Goal: Transaction & Acquisition: Obtain resource

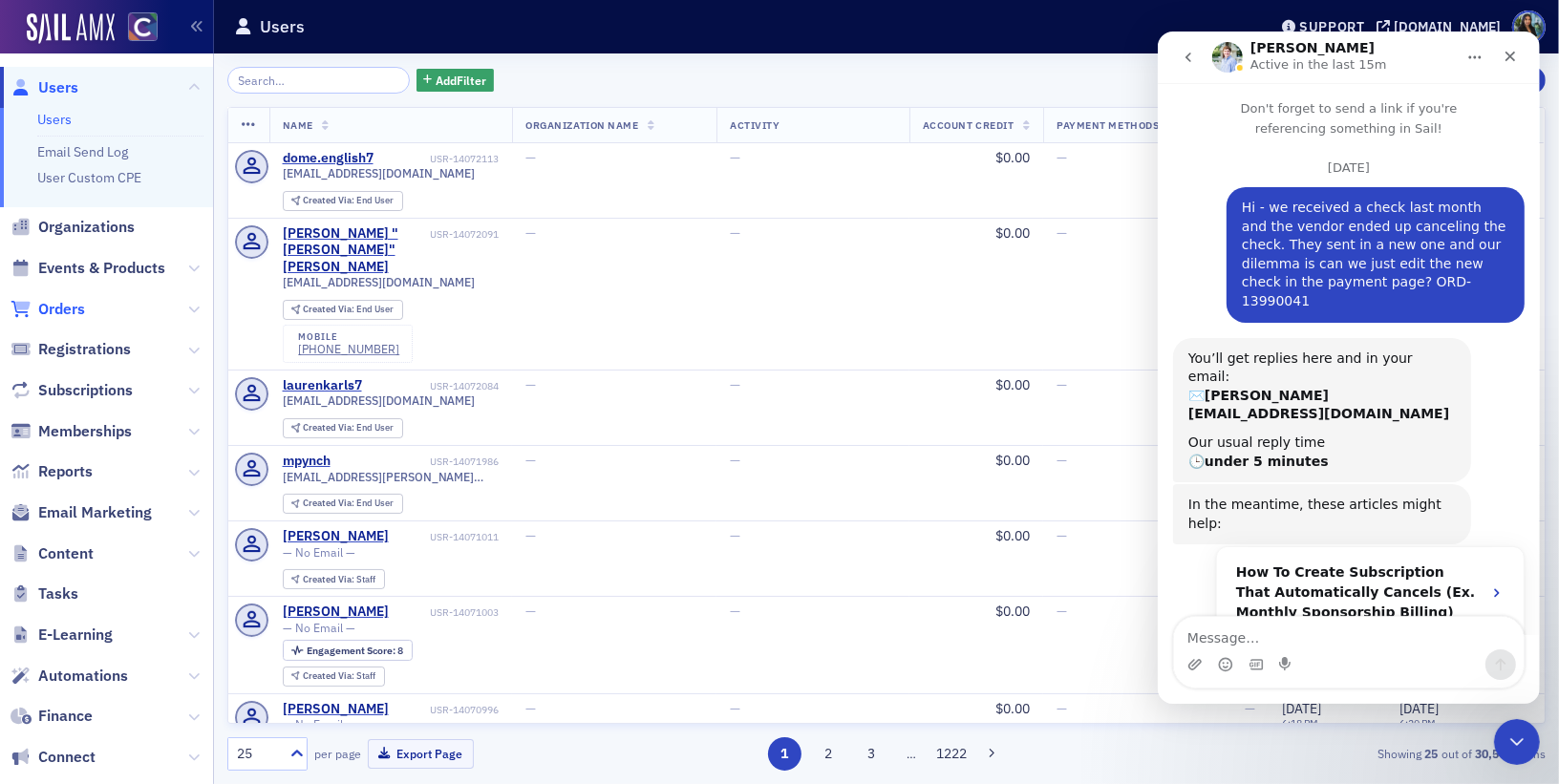
scroll to position [1164, 0]
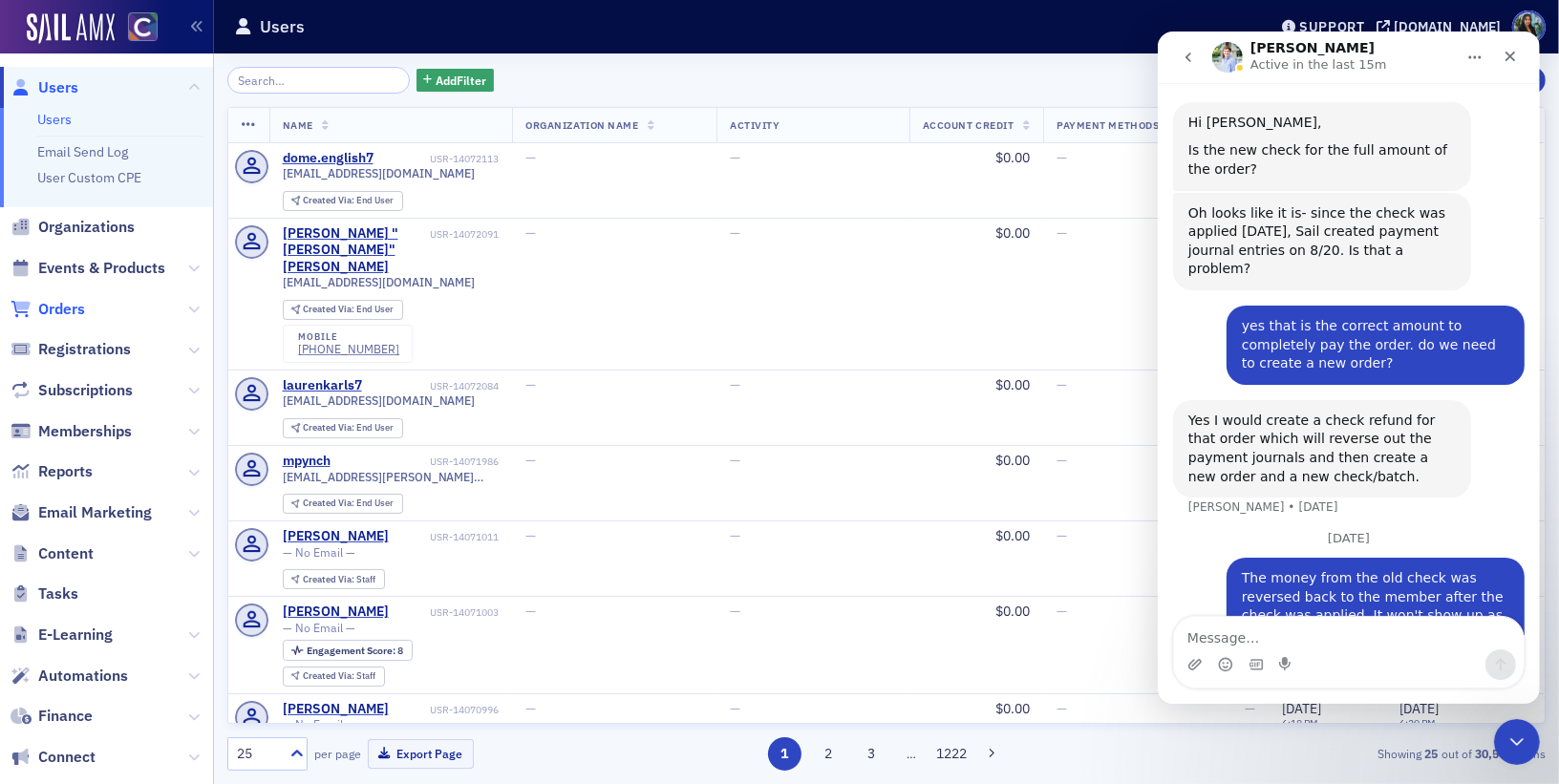
click at [55, 302] on span "Orders" at bounding box center [61, 309] width 46 height 21
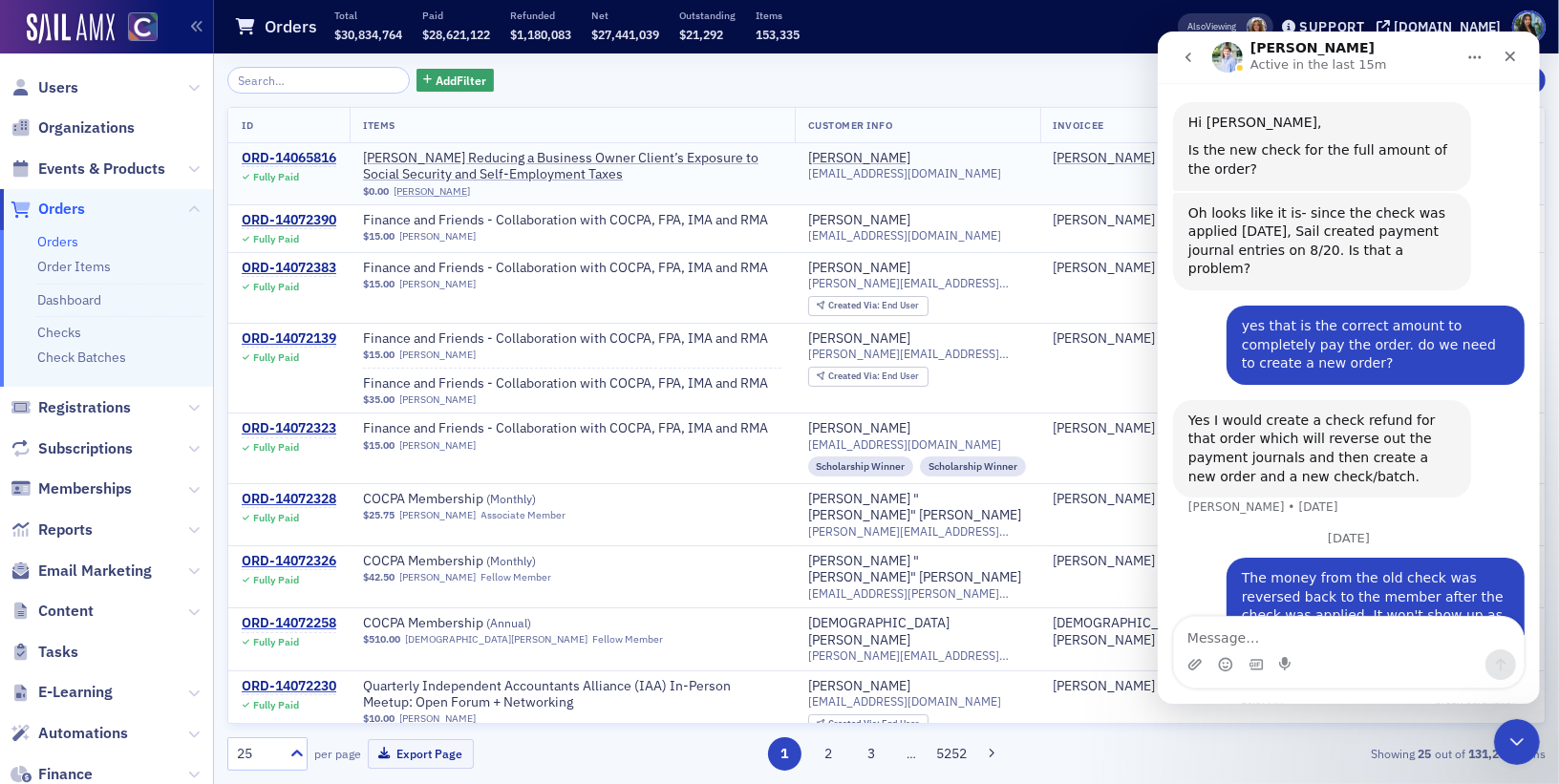
click at [309, 160] on div "ORD-14065816" at bounding box center [289, 158] width 95 height 17
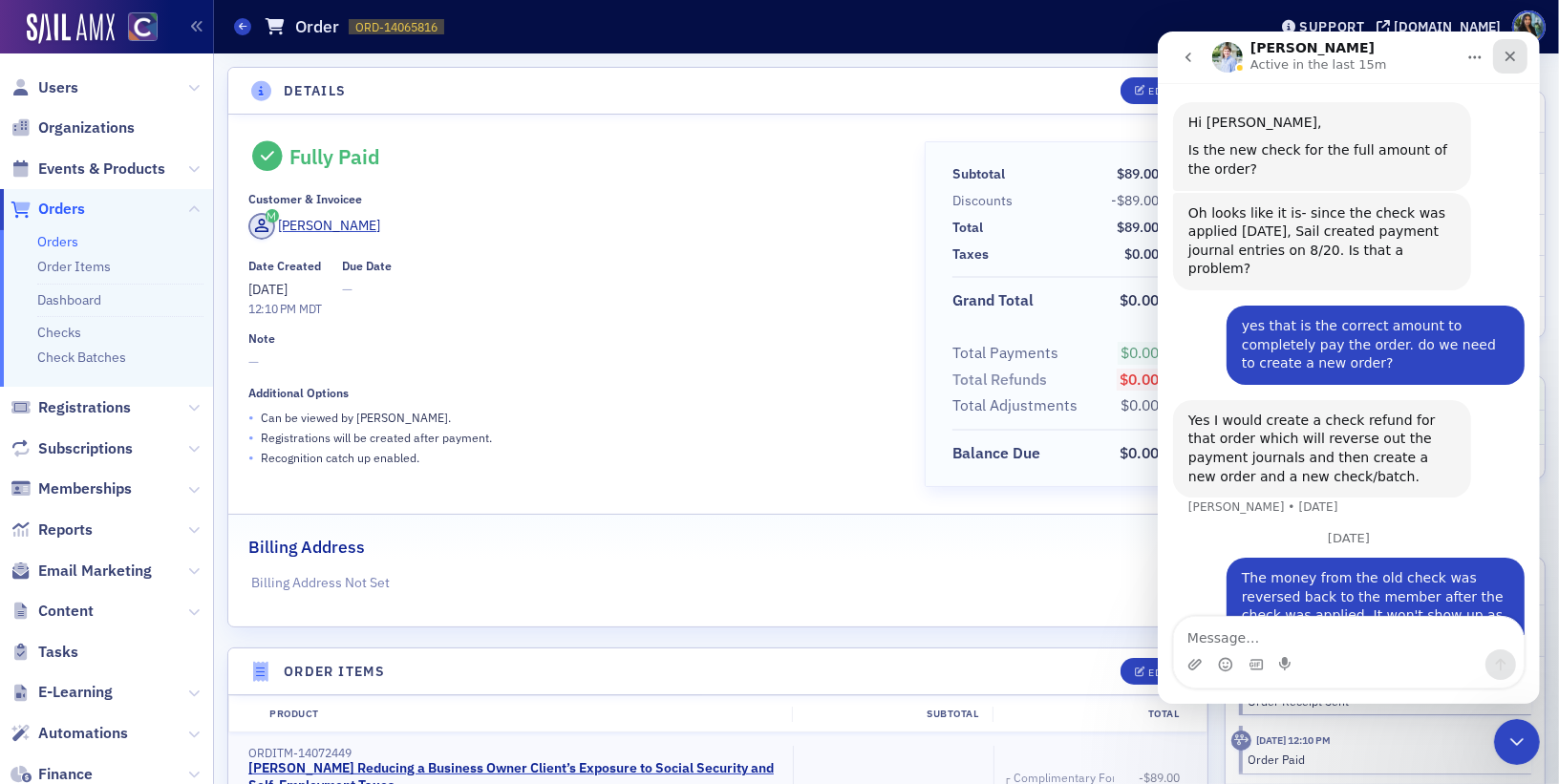
click at [1518, 53] on div "Close" at bounding box center [1510, 56] width 35 height 35
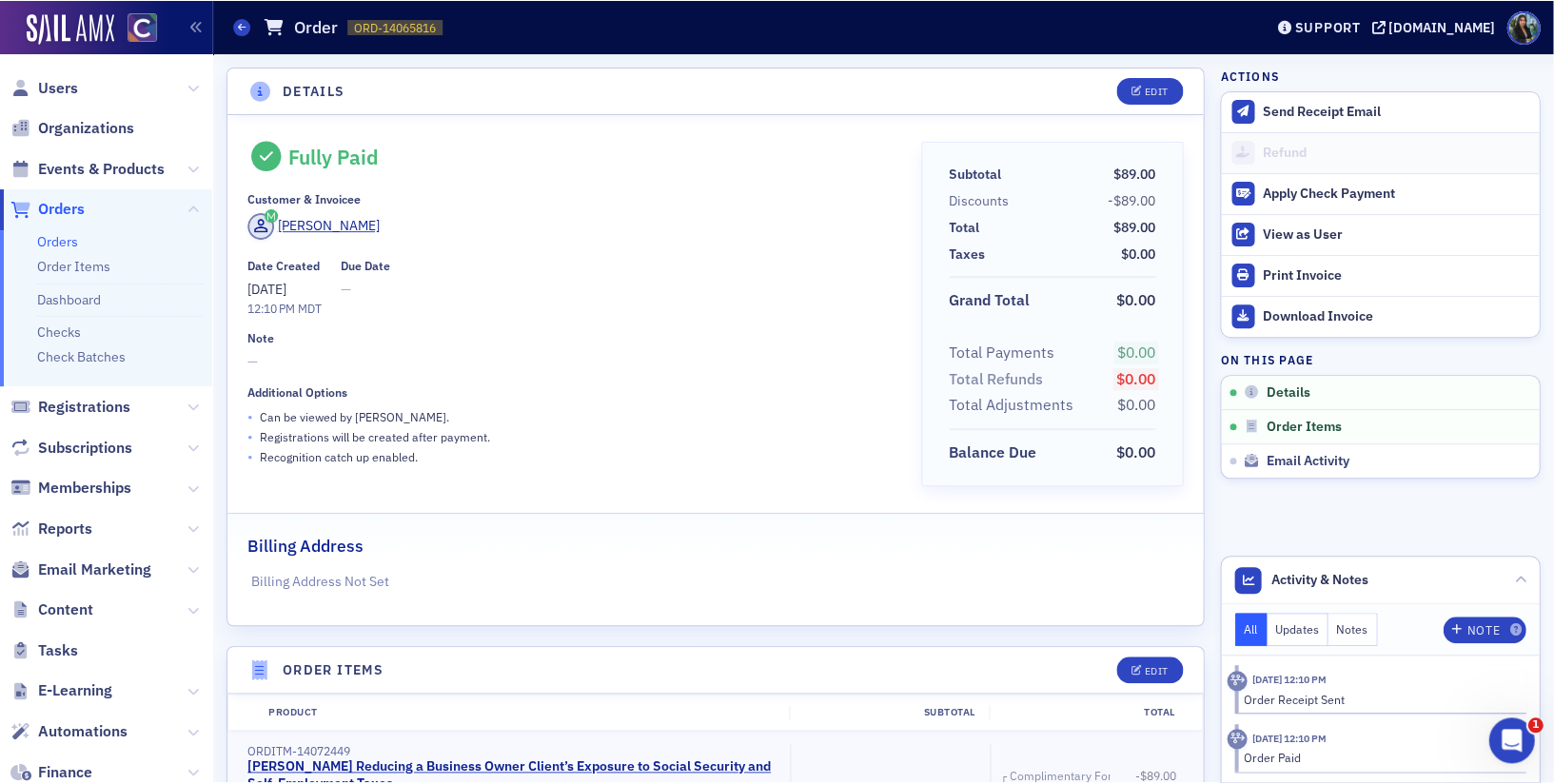
scroll to position [1160, 0]
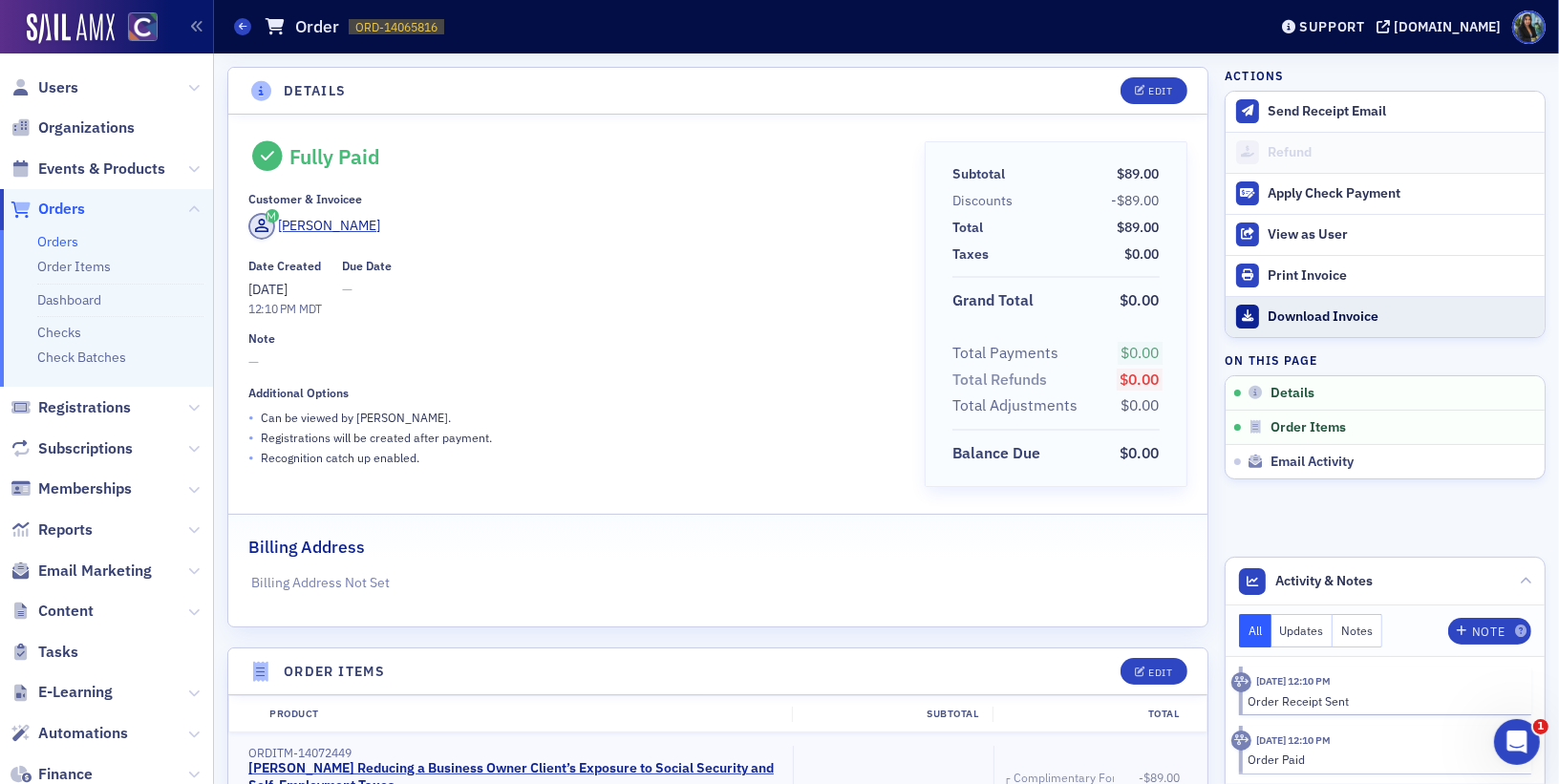
click at [1284, 313] on div "Download Invoice" at bounding box center [1401, 316] width 268 height 17
